Goal: Book appointment/travel/reservation

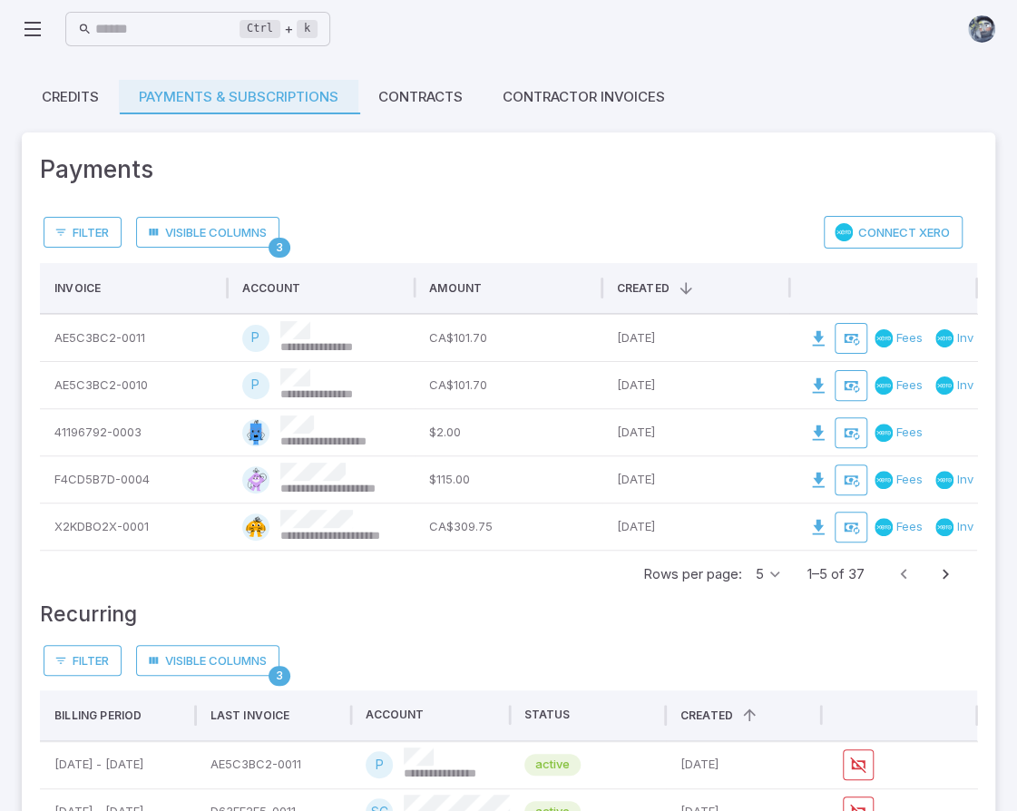
click at [29, 24] on icon at bounding box center [33, 29] width 22 height 22
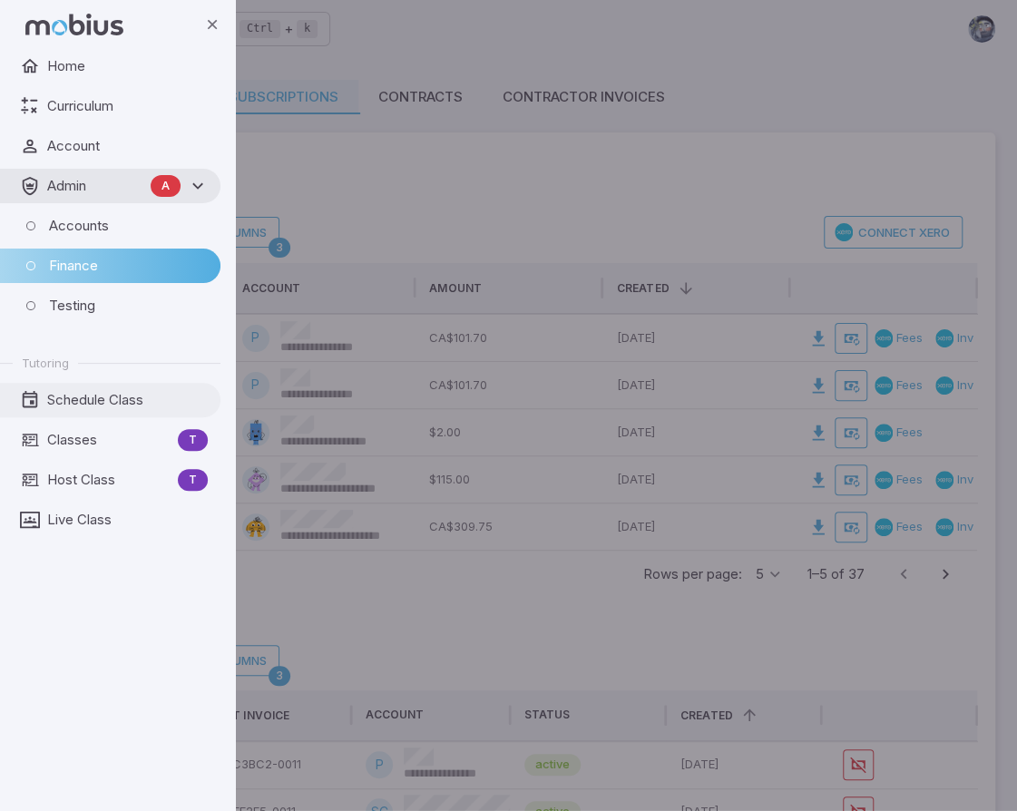
click at [96, 395] on span "Schedule Class" at bounding box center [127, 400] width 161 height 20
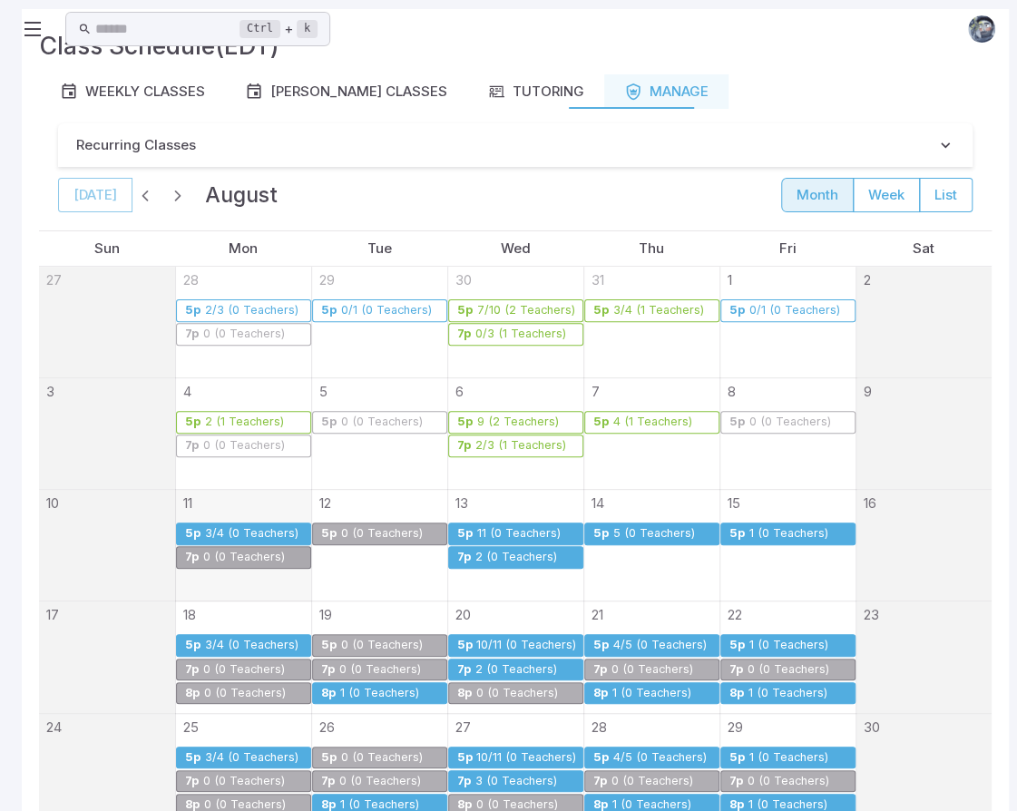
scroll to position [181, 0]
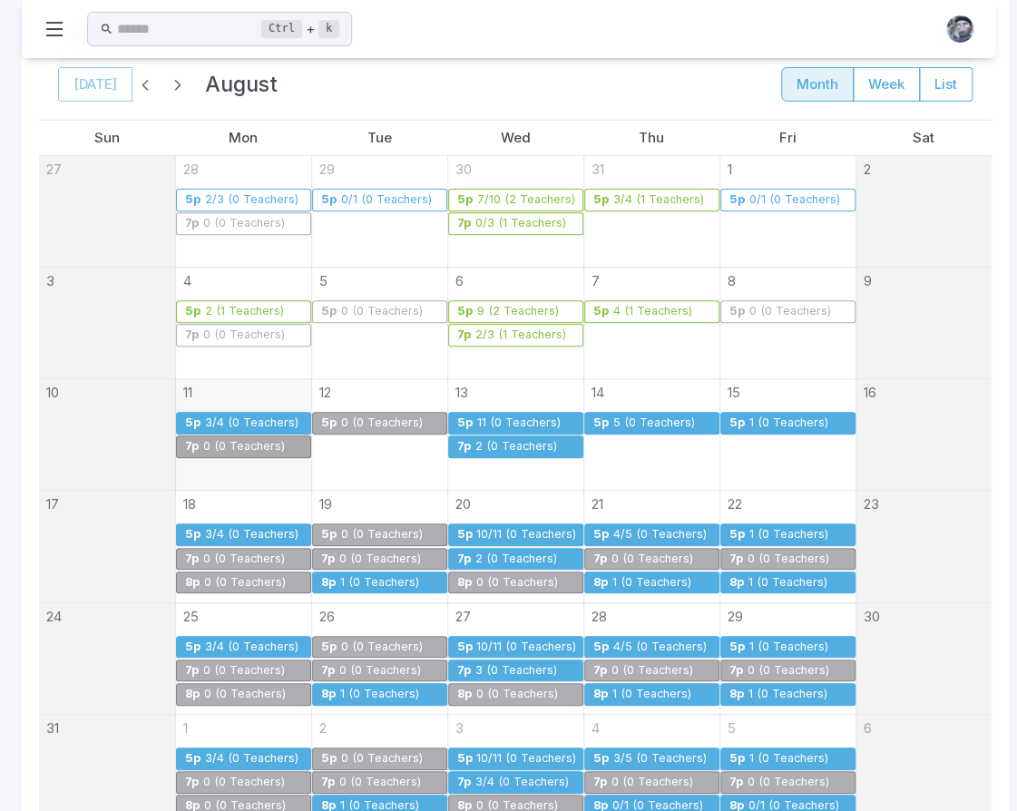
click at [375, 580] on div "1 (0 Teachers)" at bounding box center [379, 583] width 81 height 14
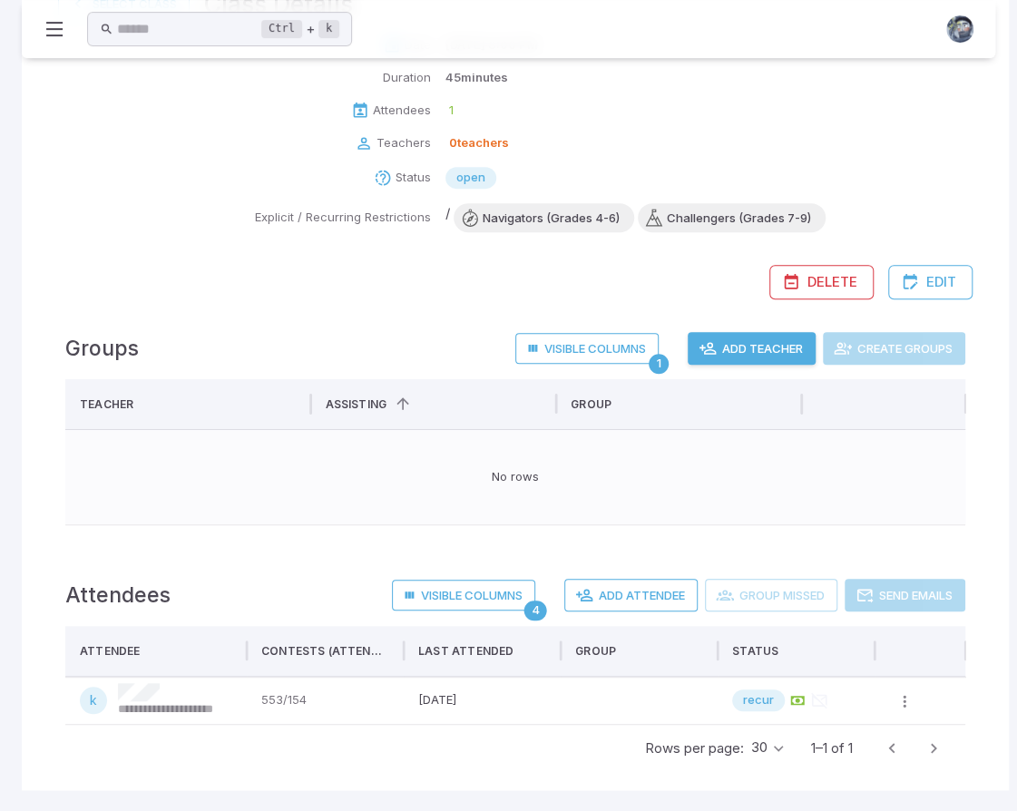
scroll to position [0, 0]
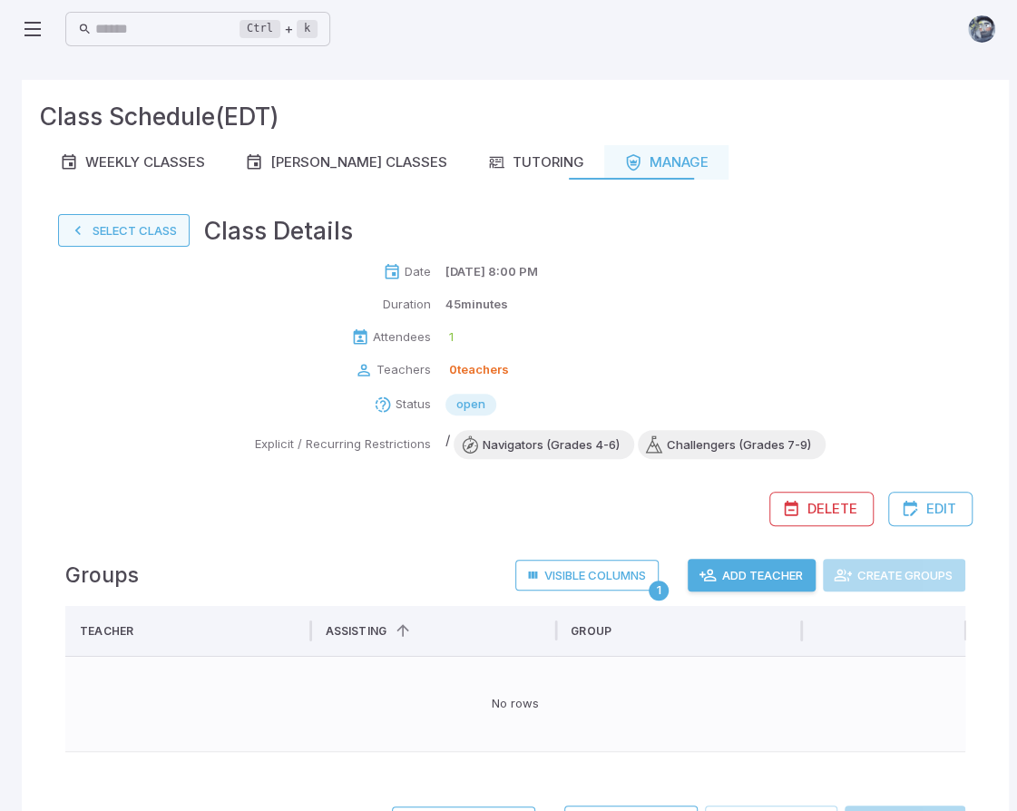
click at [111, 237] on button "Select Class" at bounding box center [124, 230] width 132 height 33
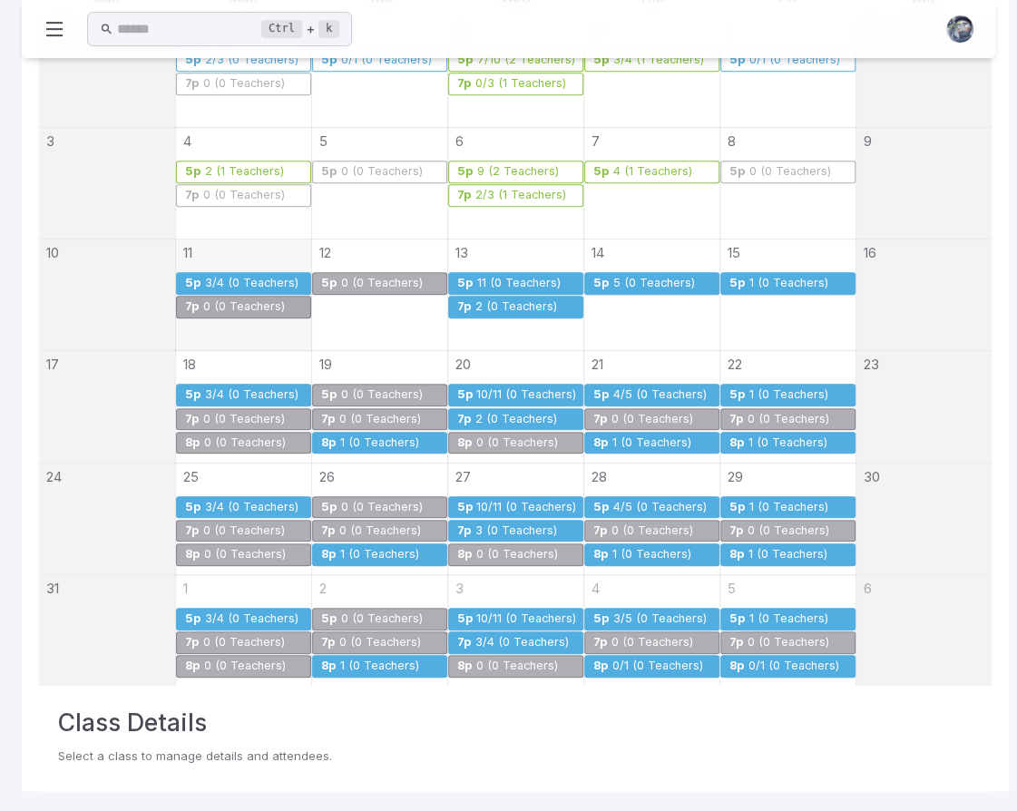
scroll to position [322, 0]
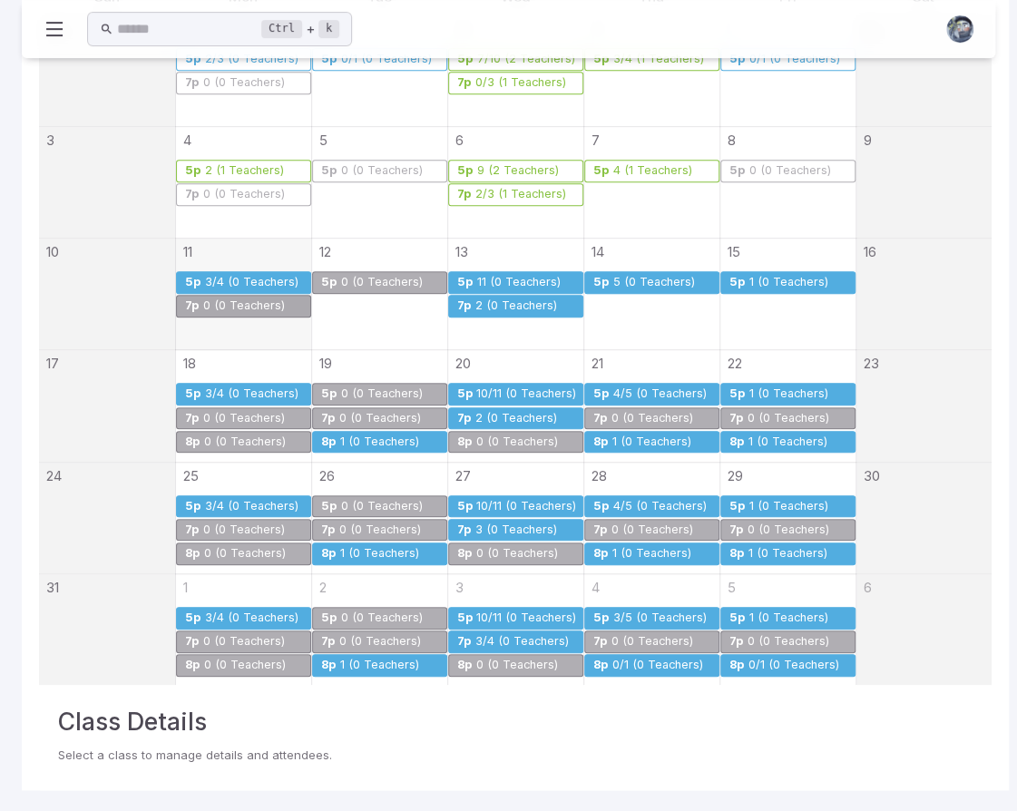
click at [673, 435] on div "1 (0 Teachers)" at bounding box center [651, 442] width 81 height 14
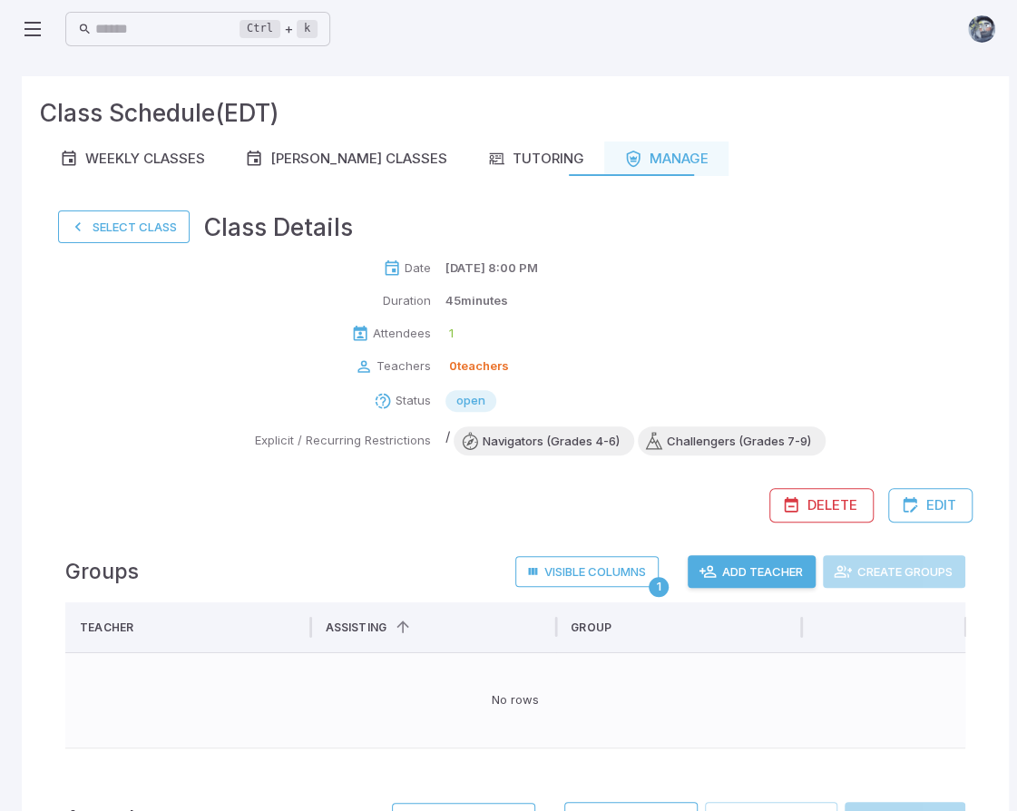
scroll to position [0, 0]
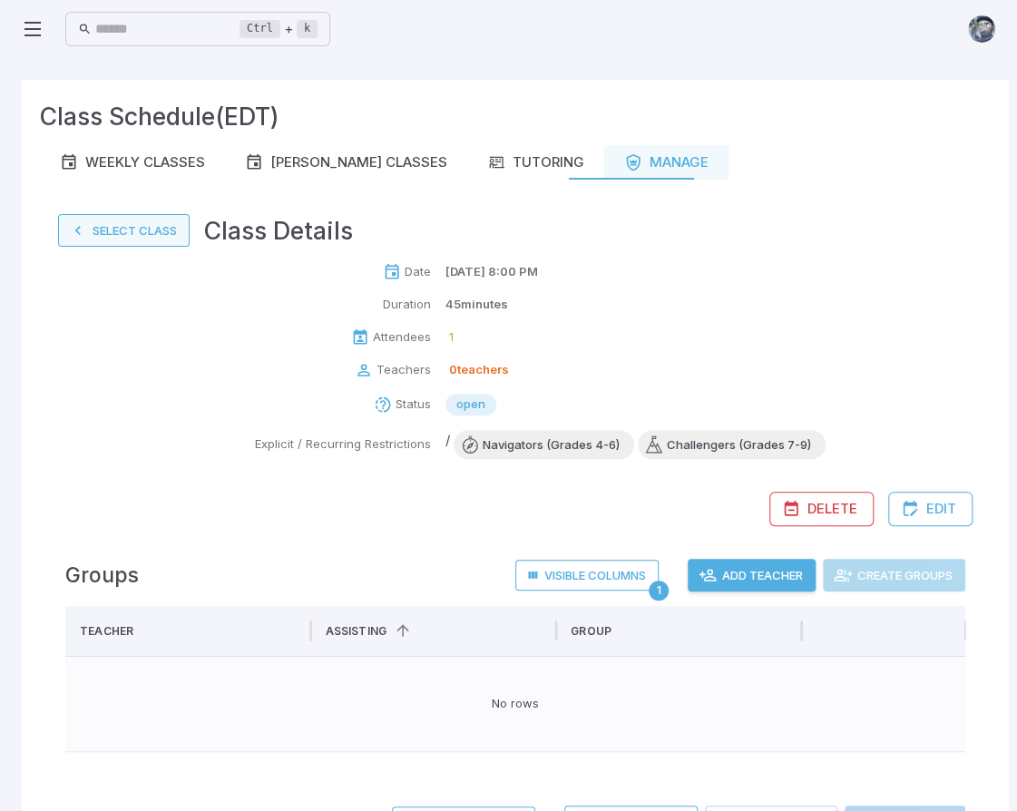
click at [152, 228] on button "Select Class" at bounding box center [124, 230] width 132 height 33
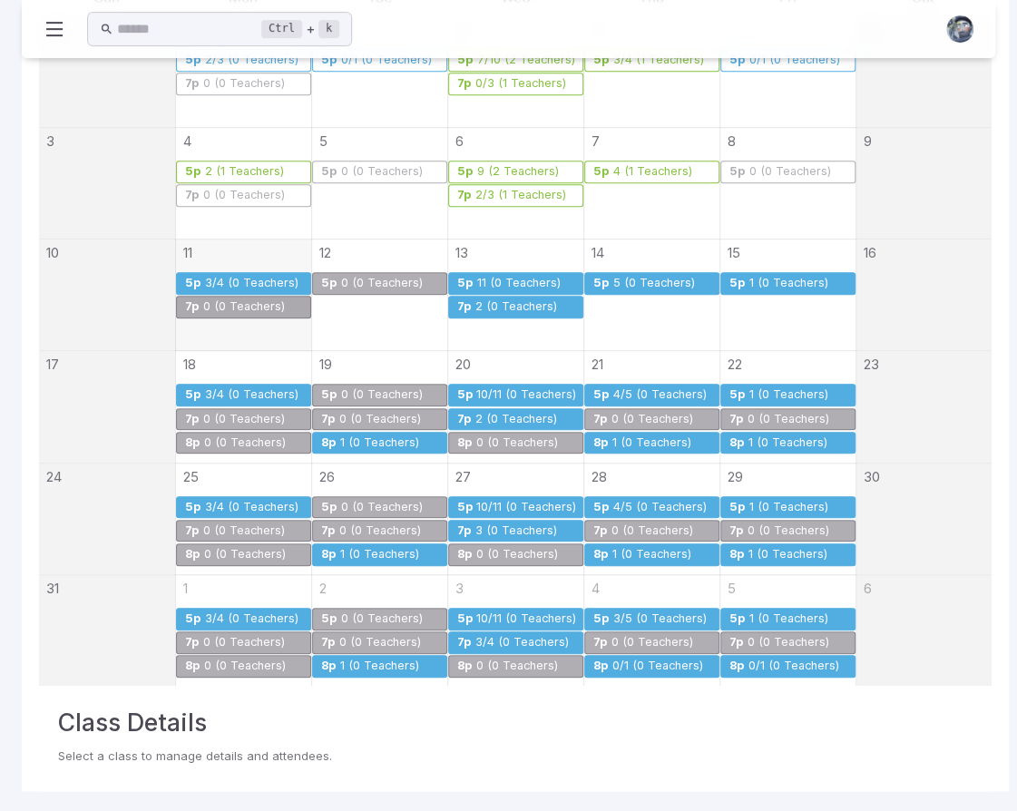
scroll to position [322, 0]
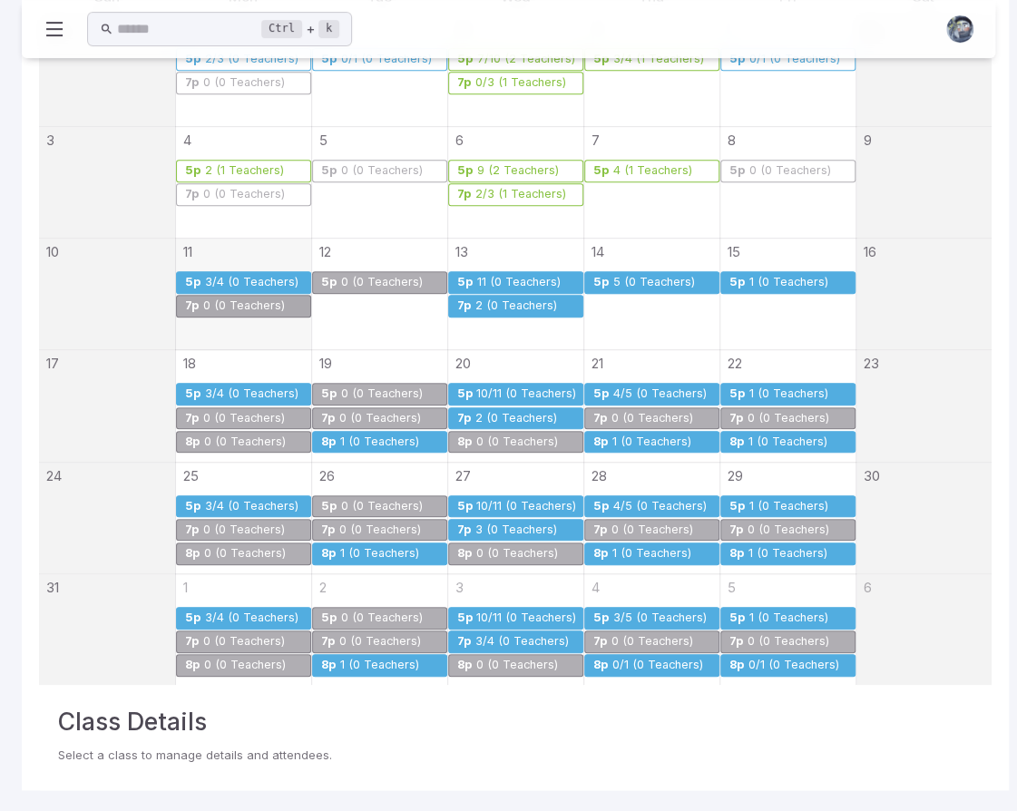
click at [774, 439] on div "1 (0 Teachers)" at bounding box center [787, 442] width 81 height 14
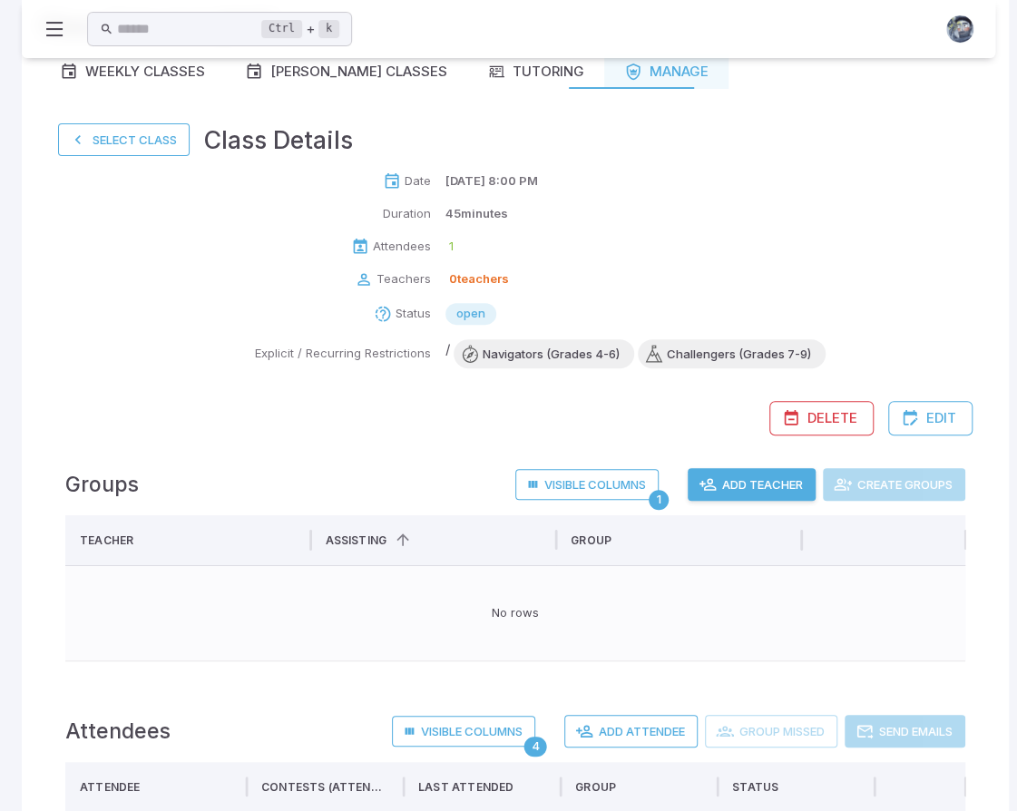
scroll to position [0, 0]
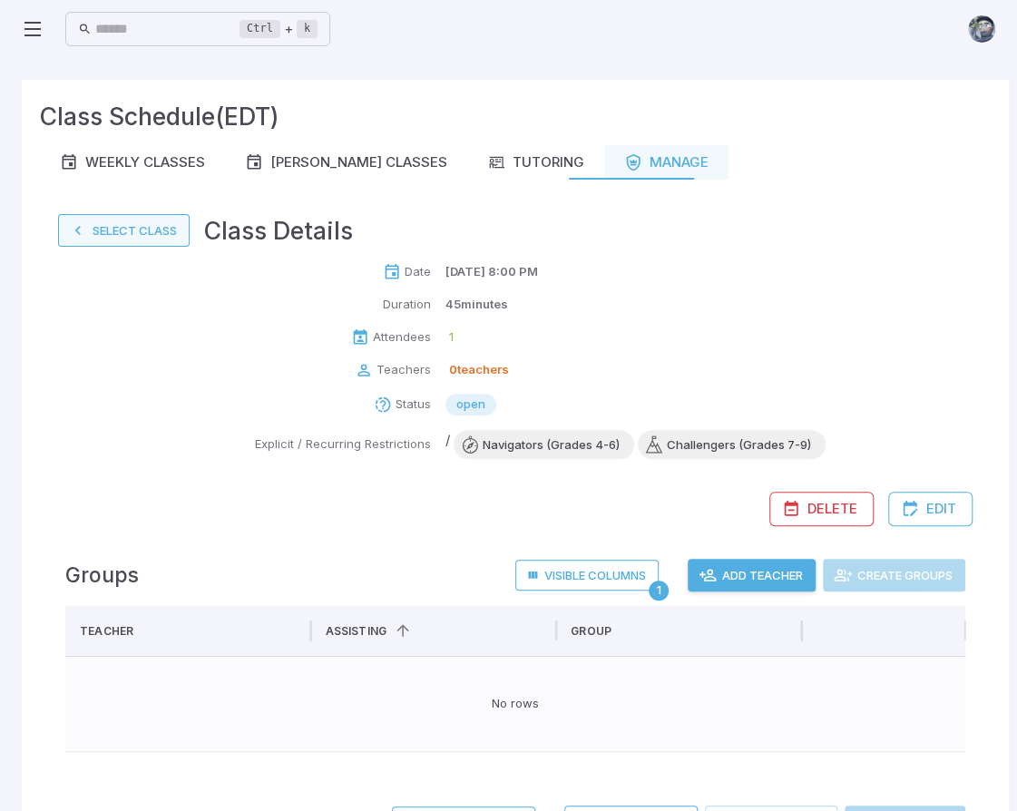
click at [123, 226] on button "Select Class" at bounding box center [124, 230] width 132 height 33
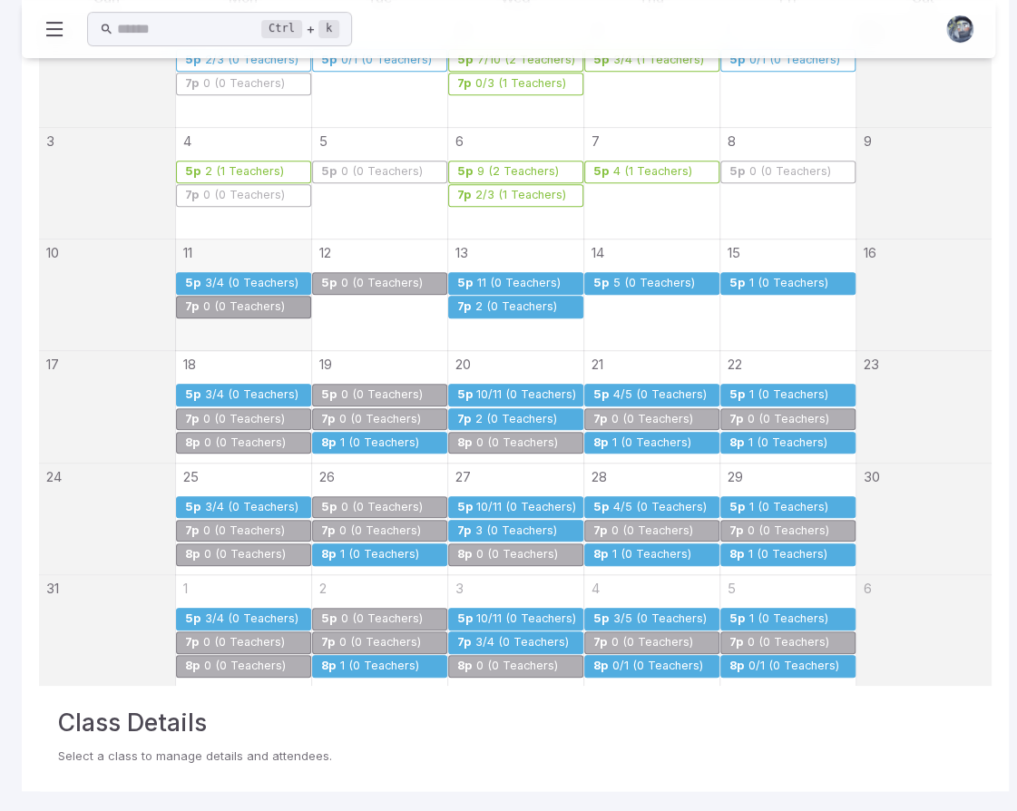
scroll to position [322, 0]
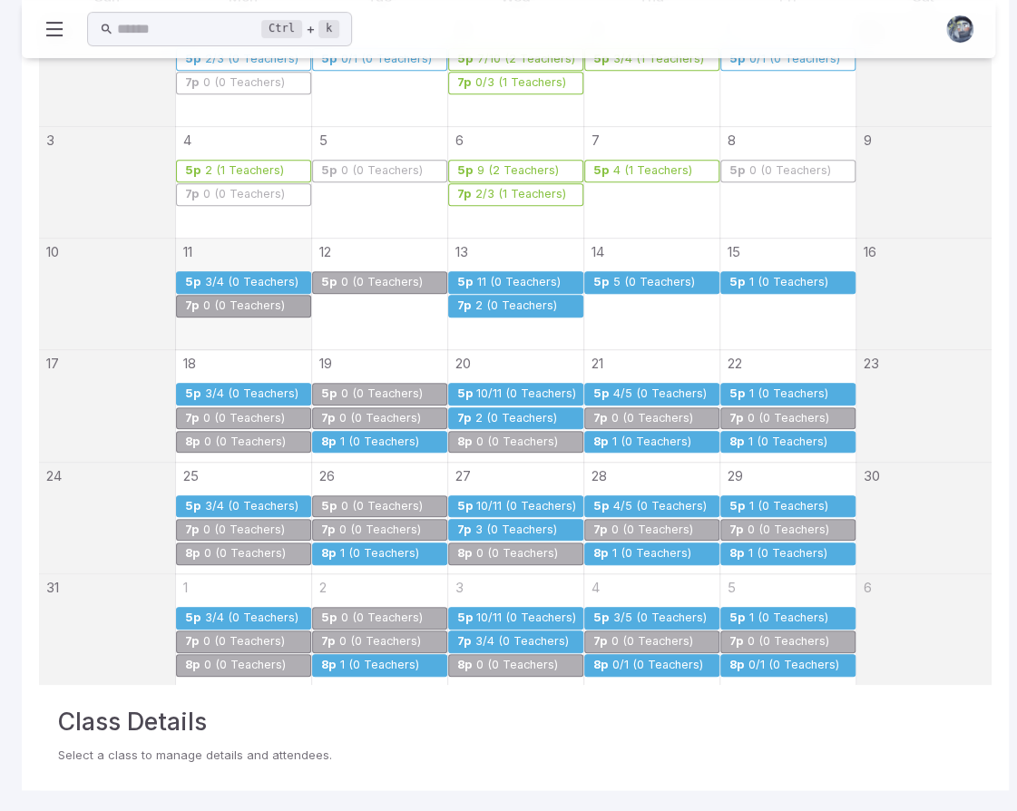
click at [775, 504] on div "1 (0 Teachers)" at bounding box center [788, 507] width 81 height 14
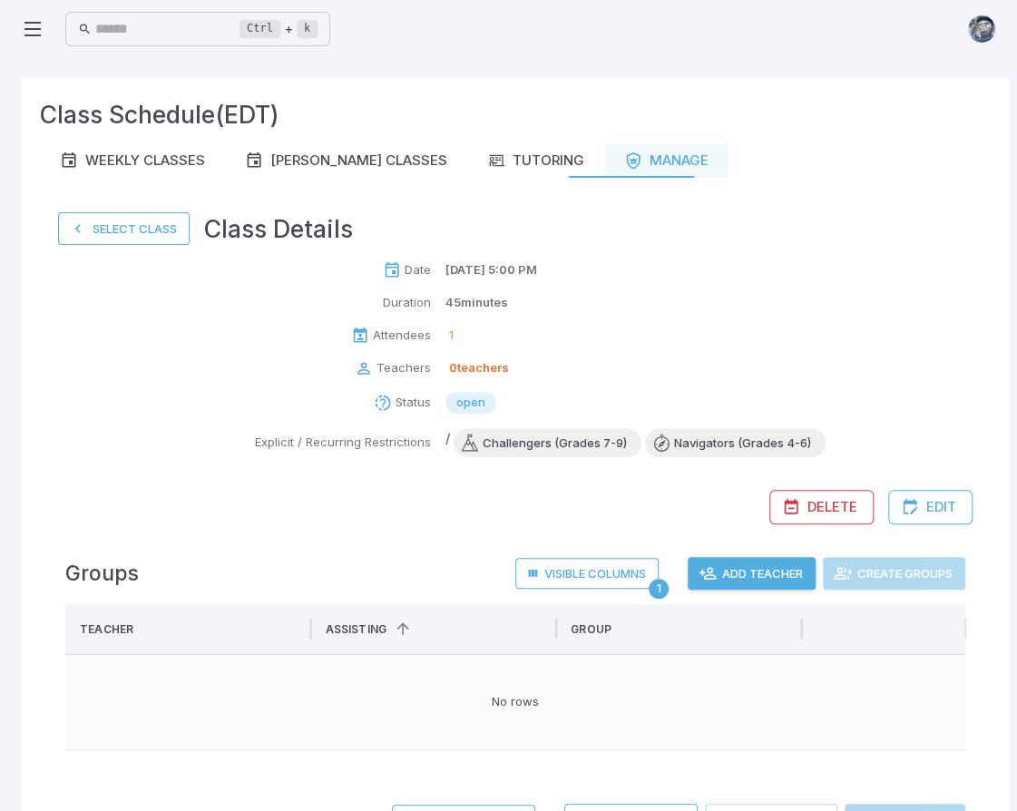
scroll to position [0, 0]
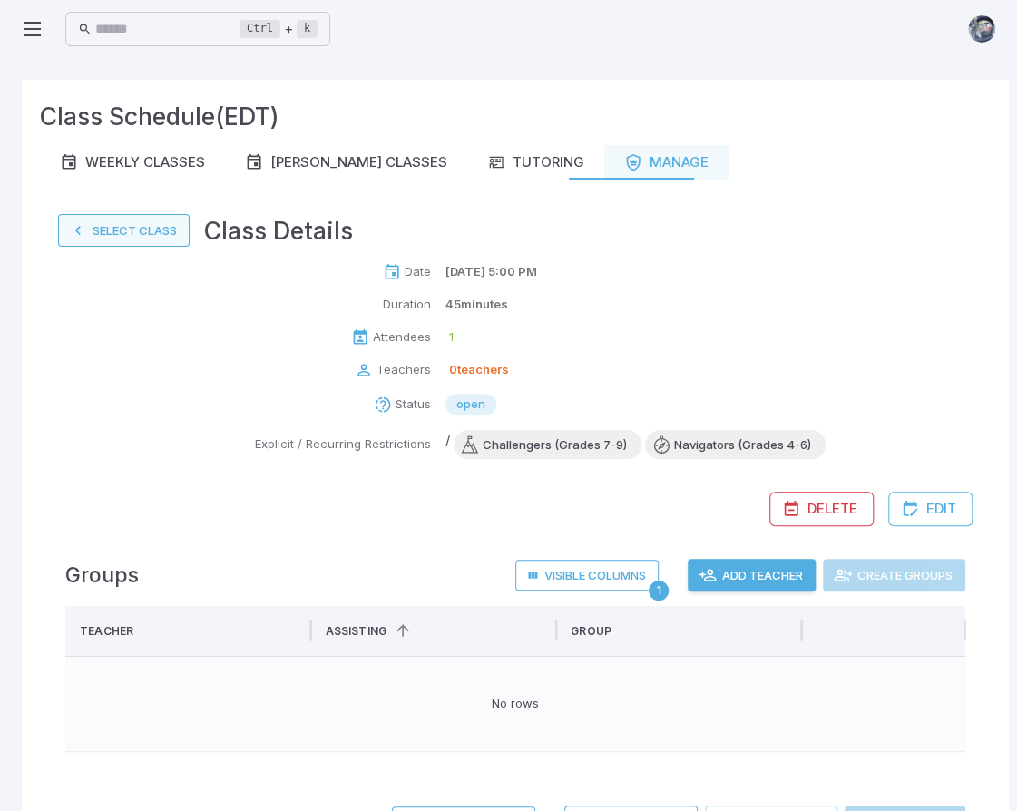
click at [100, 229] on button "Select Class" at bounding box center [124, 230] width 132 height 33
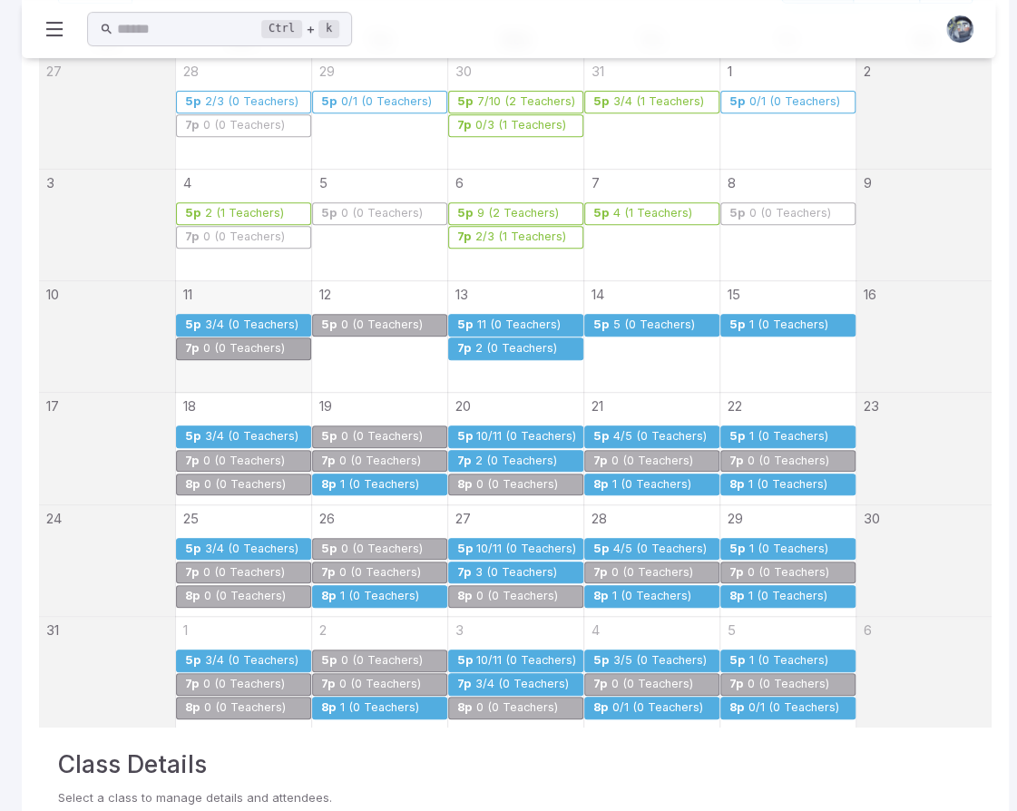
scroll to position [322, 0]
